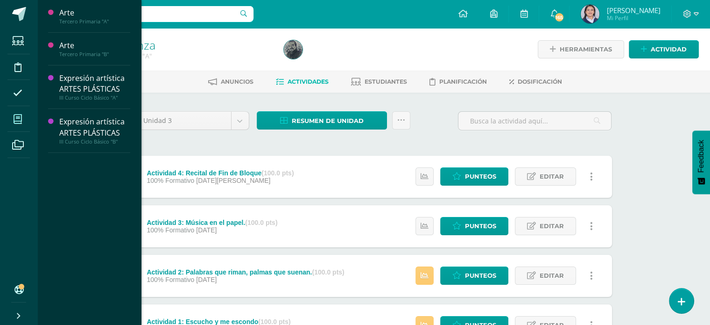
click at [13, 117] on span at bounding box center [17, 118] width 21 height 21
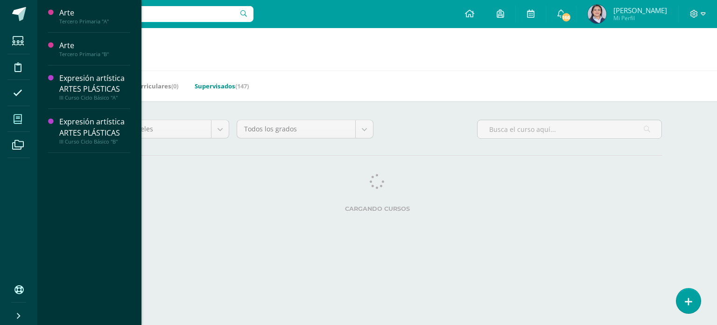
click at [225, 87] on link "Supervisados (147)" at bounding box center [222, 85] width 54 height 15
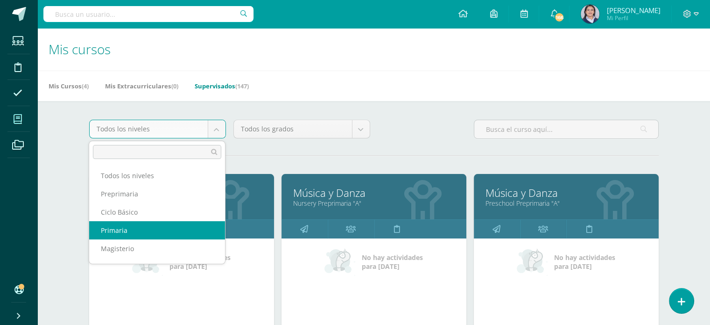
select select "6"
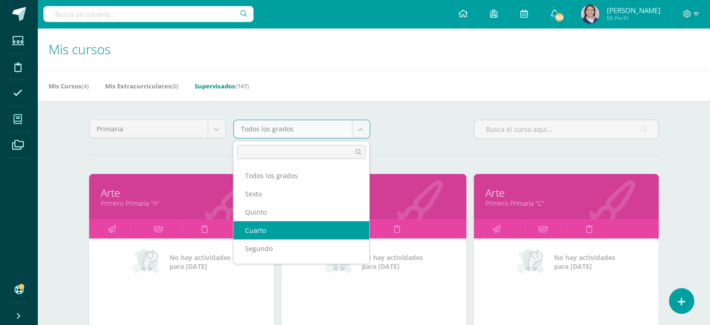
select select "15"
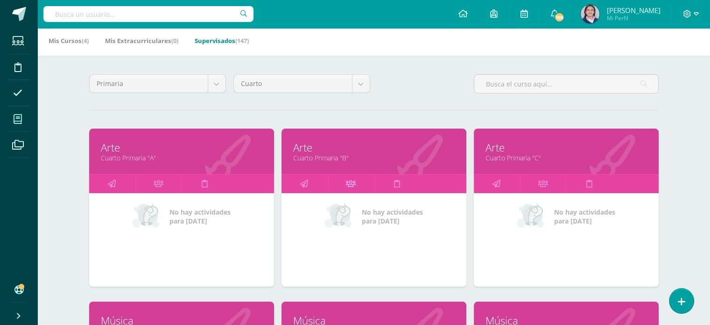
scroll to position [47, 0]
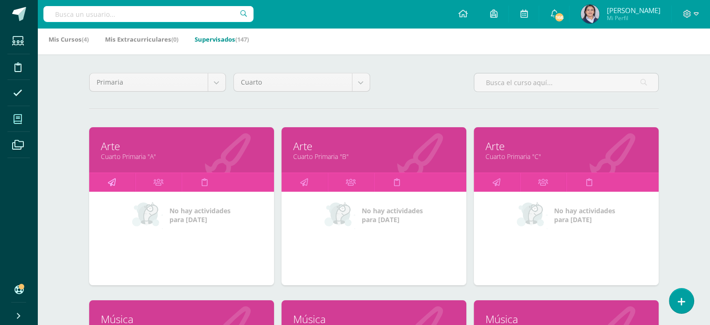
click at [110, 181] on icon at bounding box center [112, 182] width 8 height 18
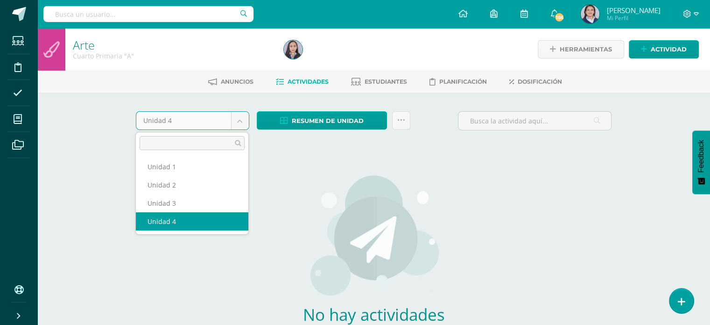
click at [238, 121] on body "Estudiantes Disciplina Asistencia Mis cursos Archivos Soporte Ayuda Reportar un…" at bounding box center [355, 200] width 710 height 401
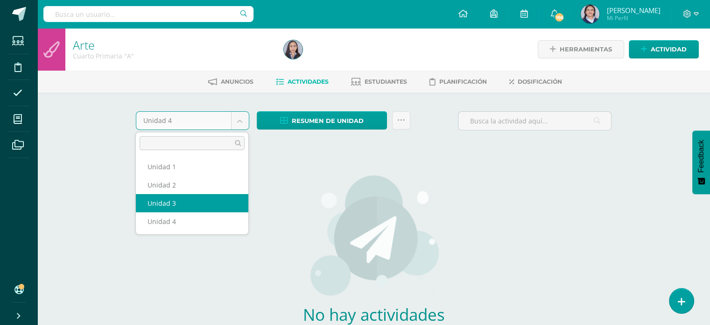
select select "Unidad 3"
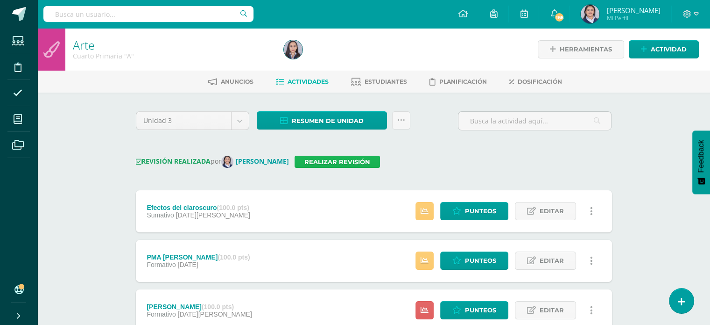
click at [336, 162] on link "Realizar revisión" at bounding box center [337, 162] width 85 height 12
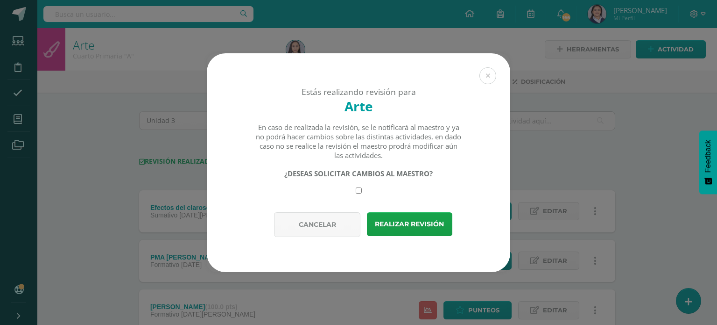
click at [357, 190] on input "checkbox" at bounding box center [359, 190] width 6 height 6
checkbox input "true"
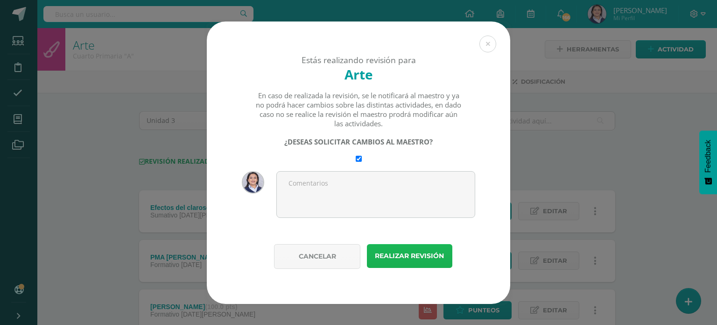
click at [418, 258] on button "Realizar revisión" at bounding box center [409, 256] width 85 height 24
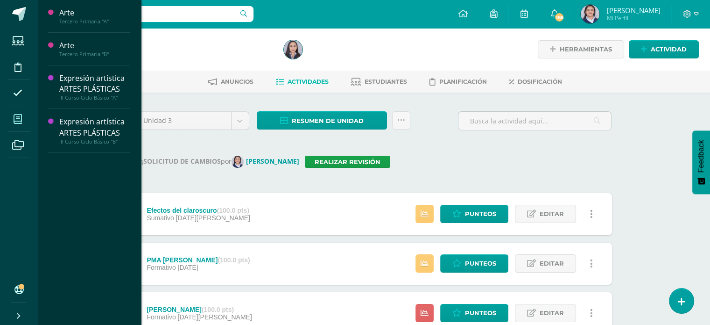
click at [24, 127] on span at bounding box center [17, 118] width 21 height 21
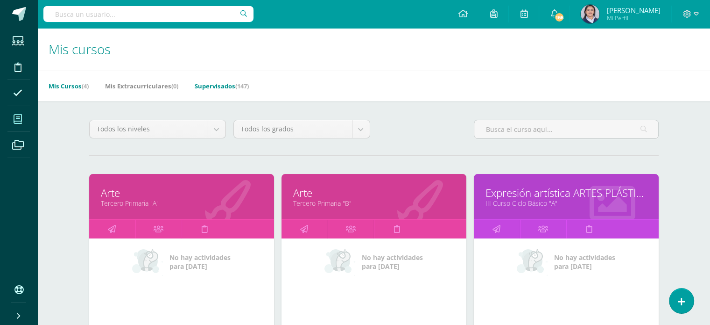
click at [221, 85] on link "Supervisados (147)" at bounding box center [222, 85] width 54 height 15
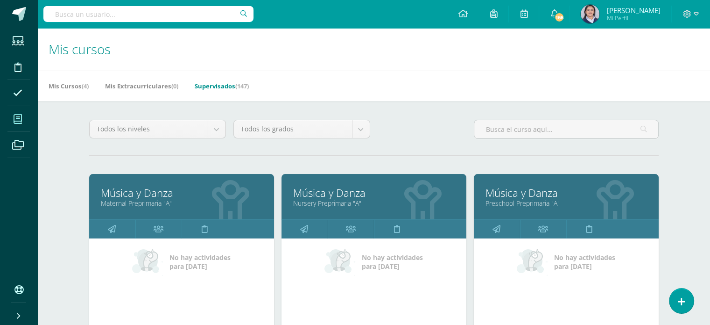
click at [405, 125] on div "Todos los niveles Todos los niveles Preprimaria Ciclo Básico Primaria Magisteri…" at bounding box center [373, 133] width 577 height 27
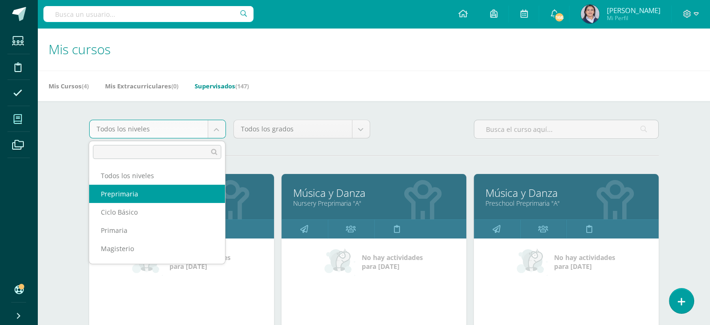
select select "5"
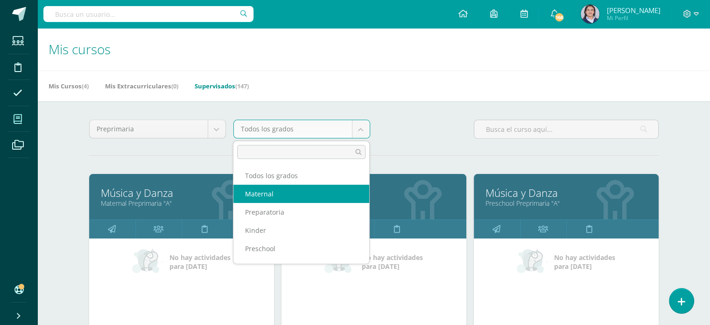
scroll to position [15, 0]
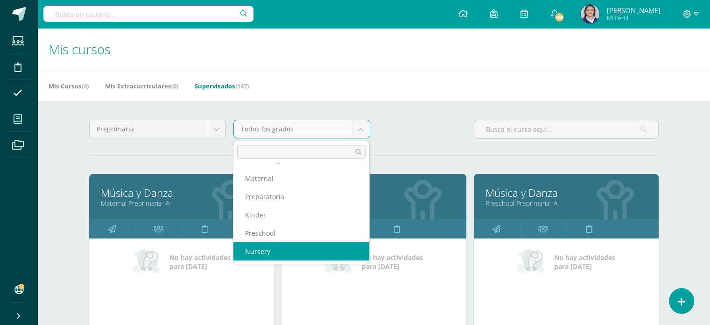
select select "8"
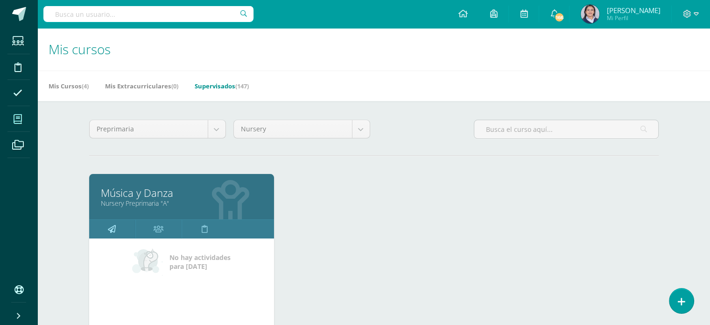
click at [111, 230] on icon at bounding box center [112, 229] width 8 height 18
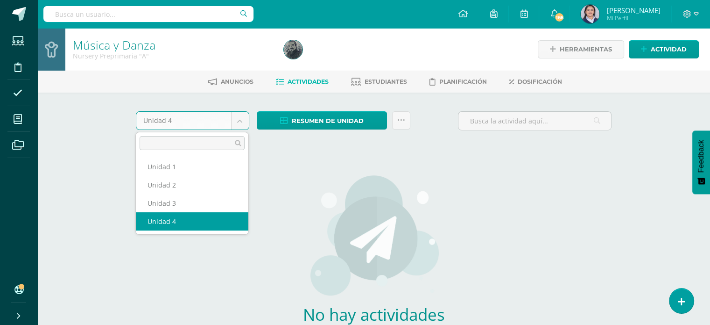
click at [242, 120] on body "Estudiantes Disciplina Asistencia Mis cursos Archivos Soporte Ayuda Reportar un…" at bounding box center [355, 200] width 710 height 401
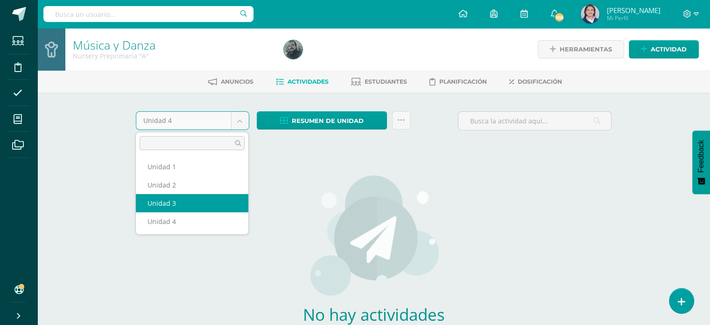
select select "Unidad 3"
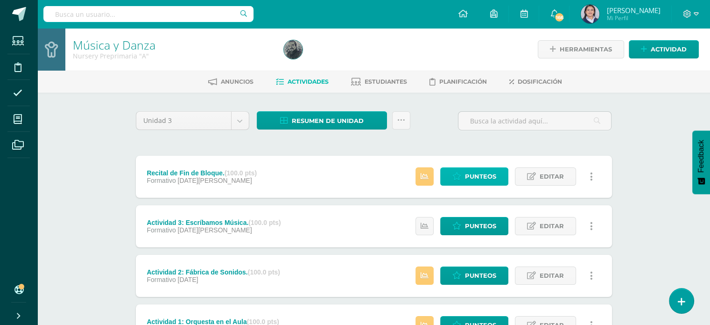
click at [466, 182] on span "Punteos" at bounding box center [480, 176] width 31 height 17
